Goal: Task Accomplishment & Management: Manage account settings

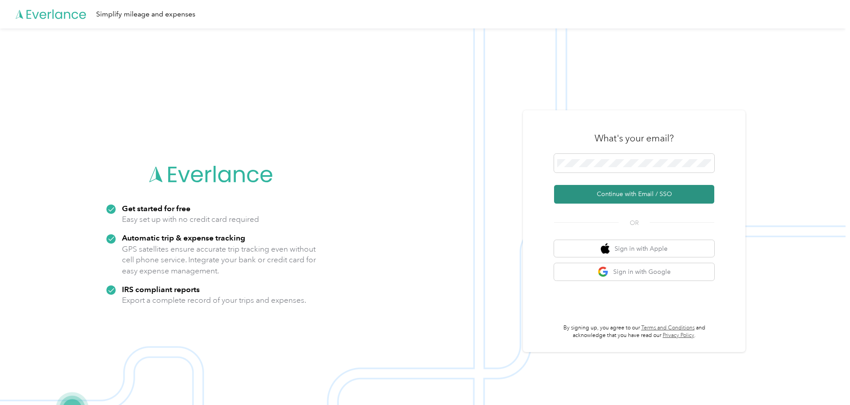
click at [635, 194] on button "Continue with Email / SSO" at bounding box center [634, 194] width 160 height 19
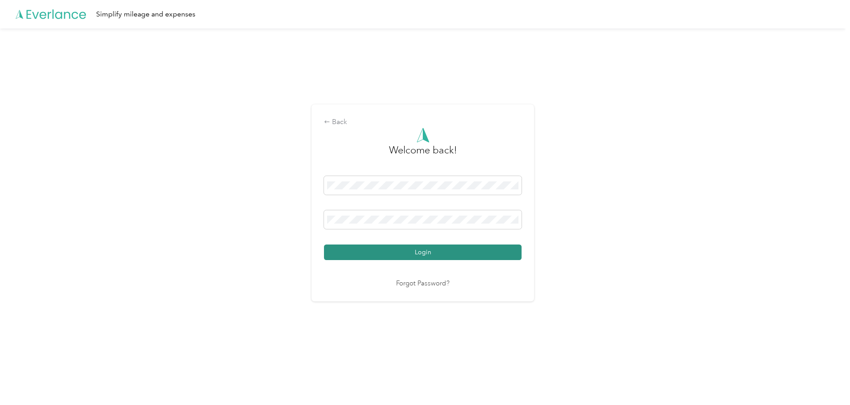
click at [417, 255] on button "Login" at bounding box center [423, 253] width 198 height 16
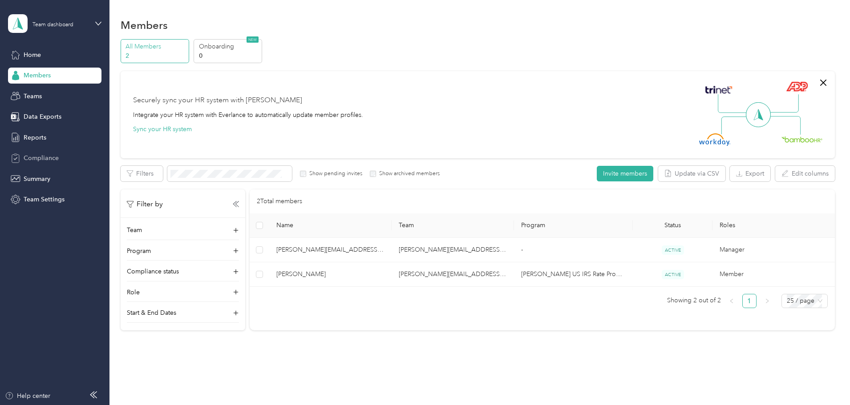
click at [47, 162] on span "Compliance" at bounding box center [41, 158] width 35 height 9
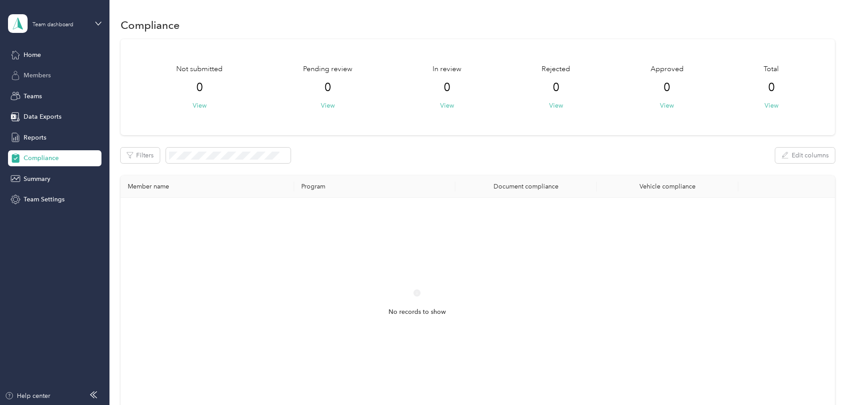
click at [43, 83] on div "Members" at bounding box center [54, 76] width 93 height 16
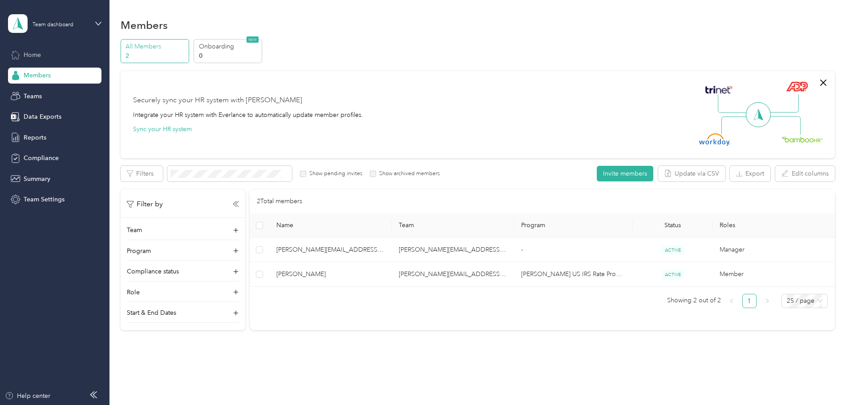
click at [65, 53] on div "Home" at bounding box center [54, 55] width 93 height 16
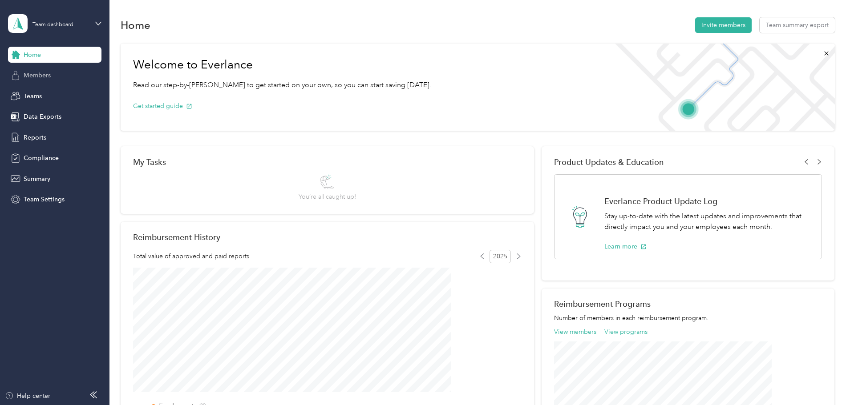
click at [51, 72] on div "Members" at bounding box center [54, 76] width 93 height 16
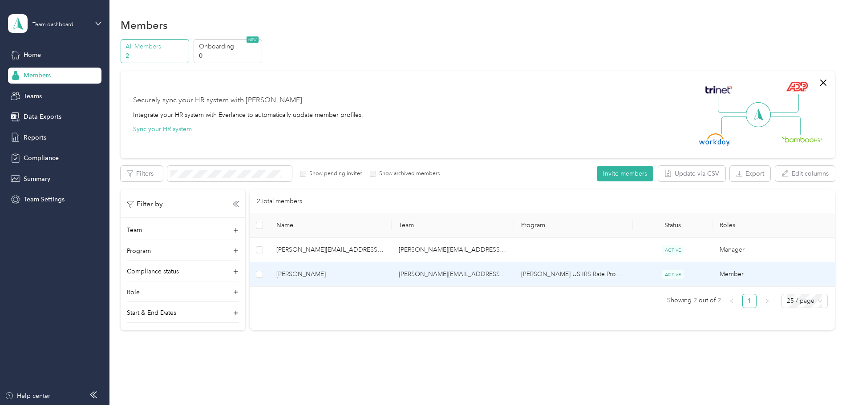
click at [385, 279] on span "[PERSON_NAME]" at bounding box center [330, 275] width 108 height 10
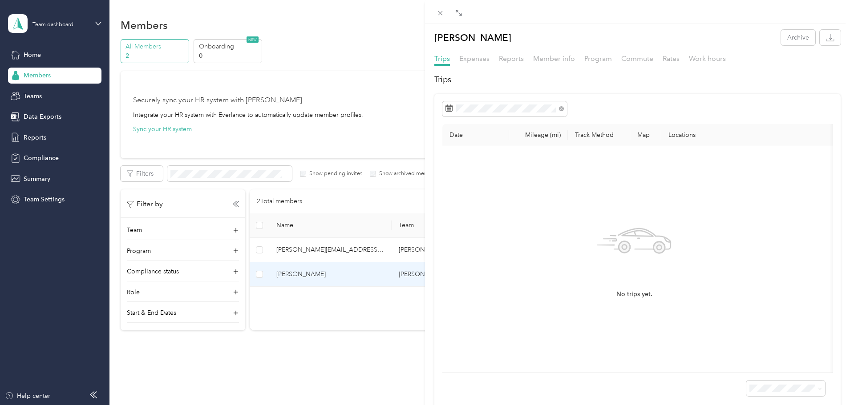
click at [550, 138] on th "Mileage (mi)" at bounding box center [538, 135] width 59 height 22
click at [478, 58] on span "Expenses" at bounding box center [474, 58] width 30 height 8
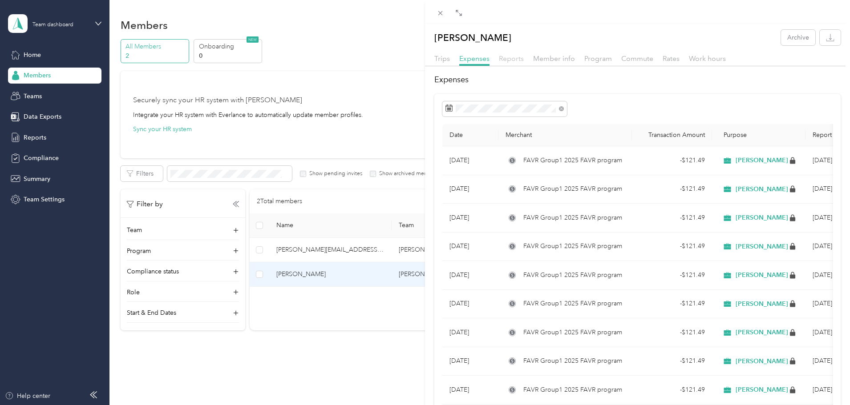
click at [511, 58] on span "Reports" at bounding box center [511, 58] width 25 height 8
